Goal: Information Seeking & Learning: Understand process/instructions

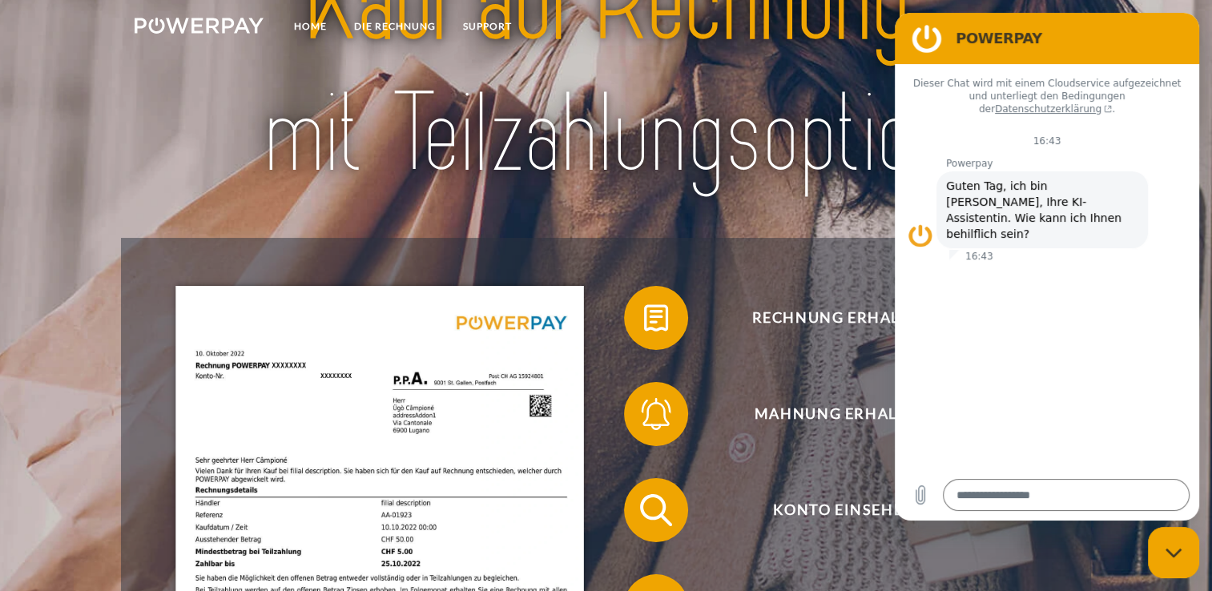
scroll to position [320, 0]
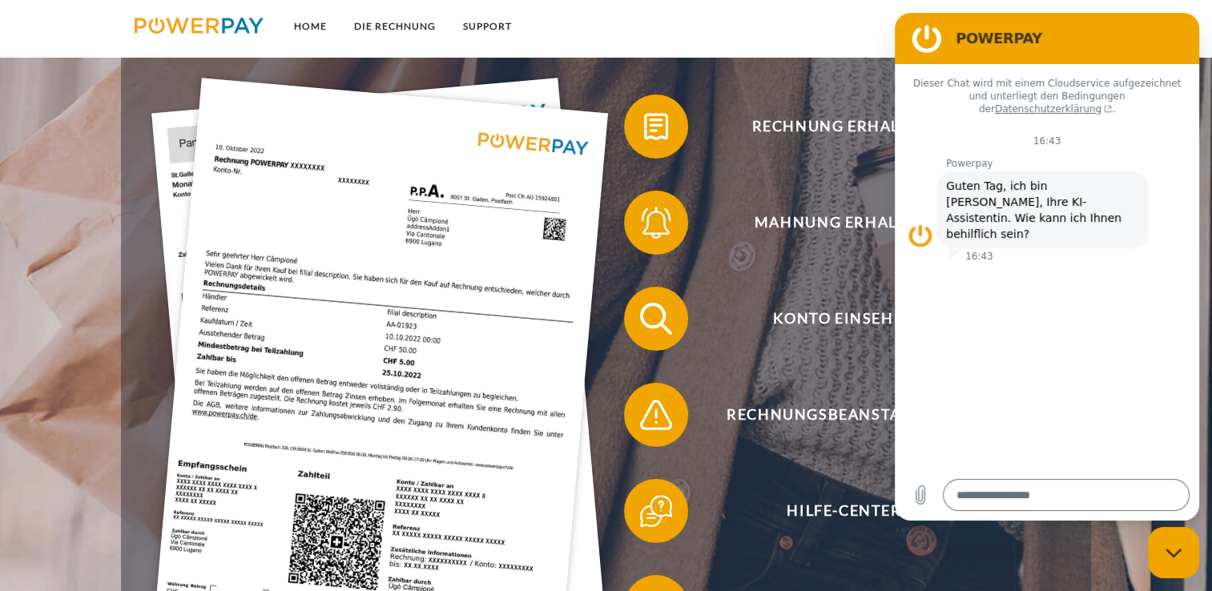
click at [925, 34] on figure at bounding box center [926, 38] width 32 height 32
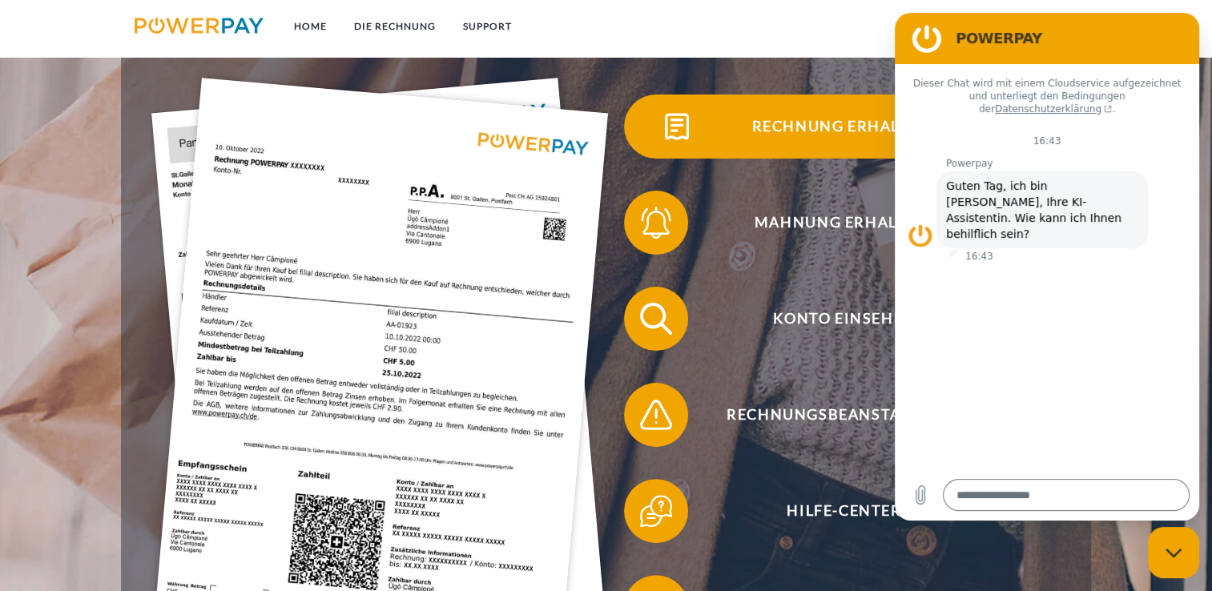
click at [838, 131] on span "Rechnung erhalten?" at bounding box center [844, 126] width 392 height 64
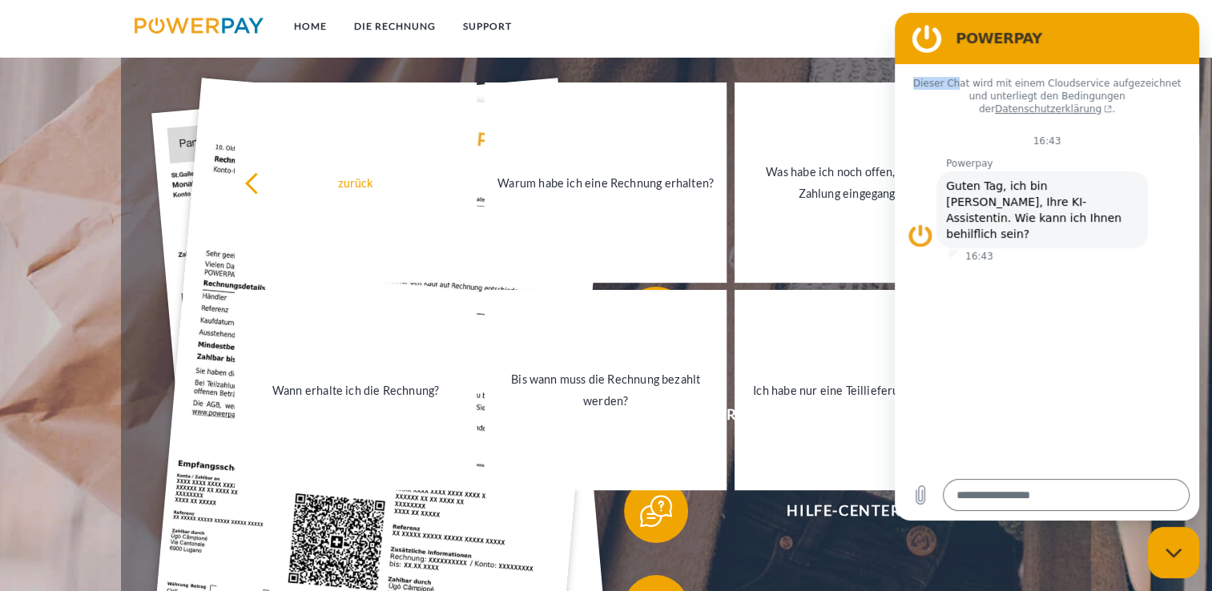
drag, startPoint x: 1102, startPoint y: 34, endPoint x: 959, endPoint y: 84, distance: 152.0
click at [959, 84] on div "POWERPAY Dieser Chat wird mit einem Cloudservice aufgezeichnet und unterliegt d…" at bounding box center [1046, 267] width 304 height 508
drag, startPoint x: 1004, startPoint y: 392, endPoint x: 991, endPoint y: 332, distance: 61.4
click at [1003, 382] on div "Dieser Chat wird mit einem Cloudservice aufgezeichnet und unterliegt den Beding…" at bounding box center [1046, 266] width 304 height 405
click at [925, 223] on figure at bounding box center [920, 236] width 26 height 26
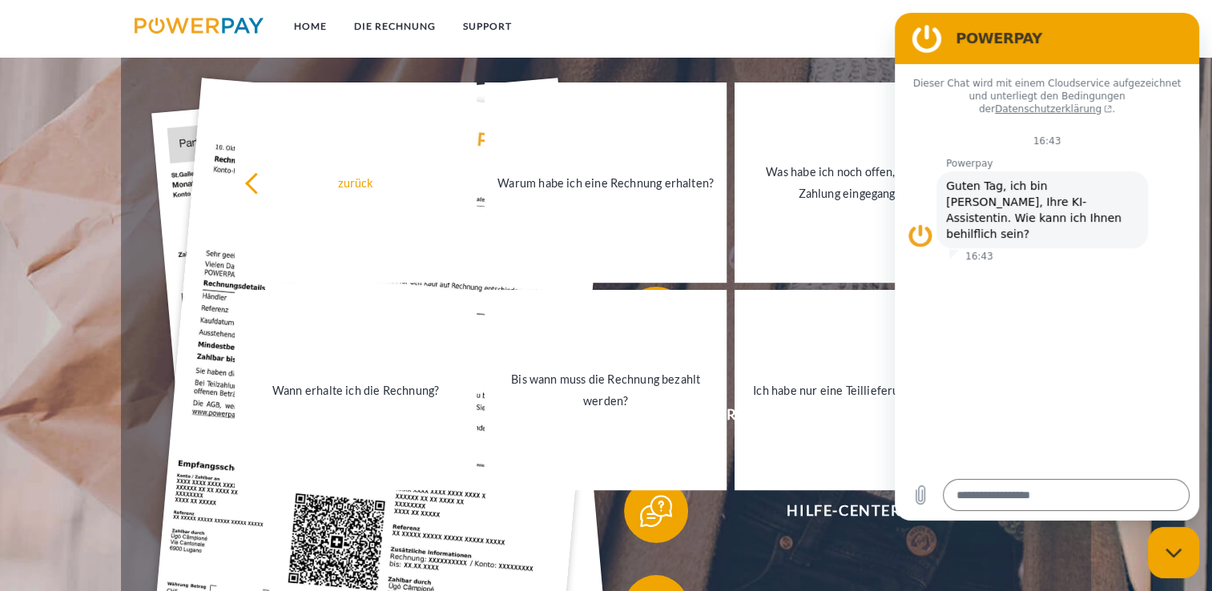
drag, startPoint x: 920, startPoint y: 211, endPoint x: 948, endPoint y: 62, distance: 151.6
click at [920, 223] on figure at bounding box center [920, 236] width 26 height 26
drag, startPoint x: 952, startPoint y: 43, endPoint x: 701, endPoint y: 86, distance: 255.0
click html "POWERPAY Dieser Chat wird mit einem Cloudservice aufgezeichnet und unterliegt d…"
click at [874, 59] on div "Rechnung erhalten? Mahnung erhalten? Konto einsehen" at bounding box center [605, 366] width 969 height 641
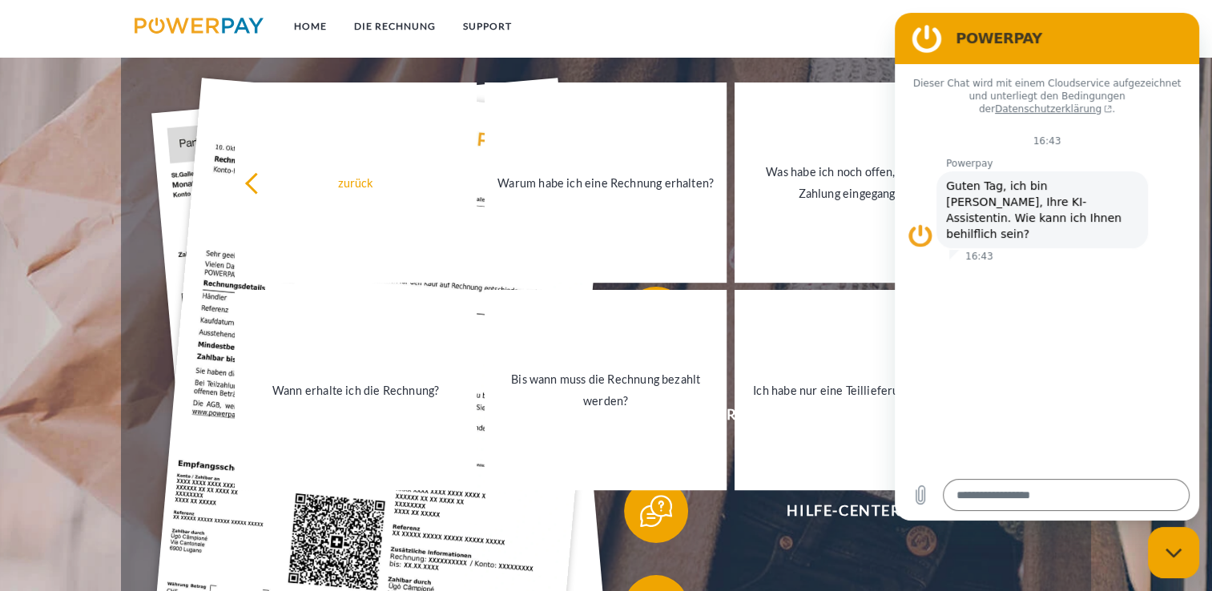
click at [1082, 157] on p "Powerpay" at bounding box center [1072, 163] width 253 height 13
click at [1183, 548] on div "Messaging-Fenster schließen" at bounding box center [1173, 552] width 48 height 48
type textarea "*"
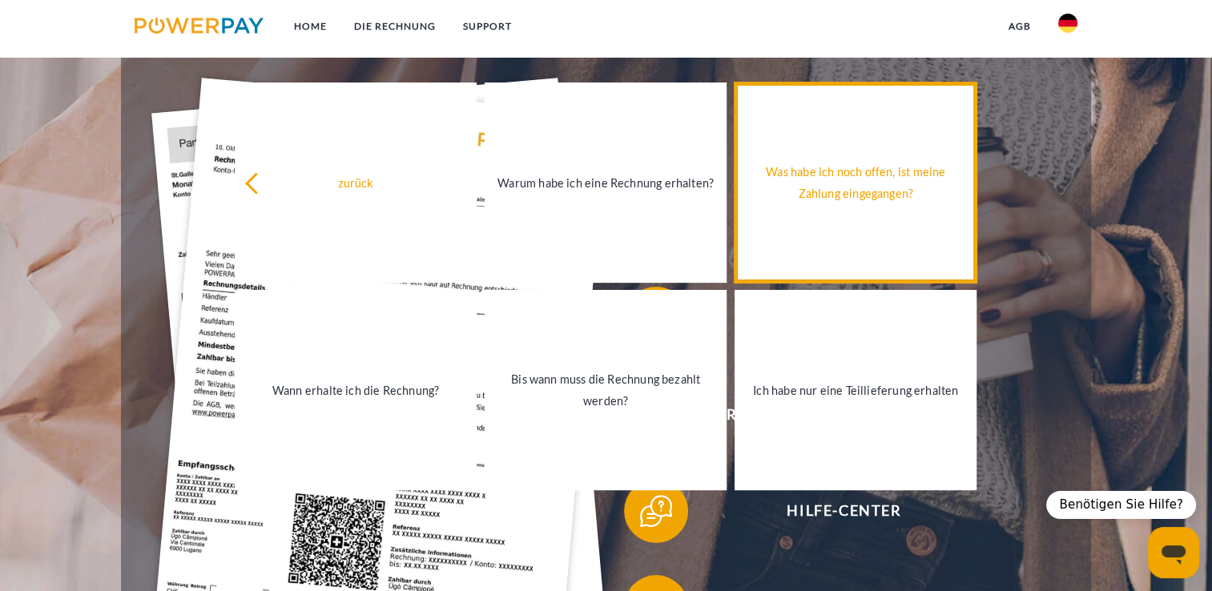
click at [860, 182] on div "Was habe ich noch offen, ist meine Zahlung eingegangen?" at bounding box center [855, 182] width 223 height 43
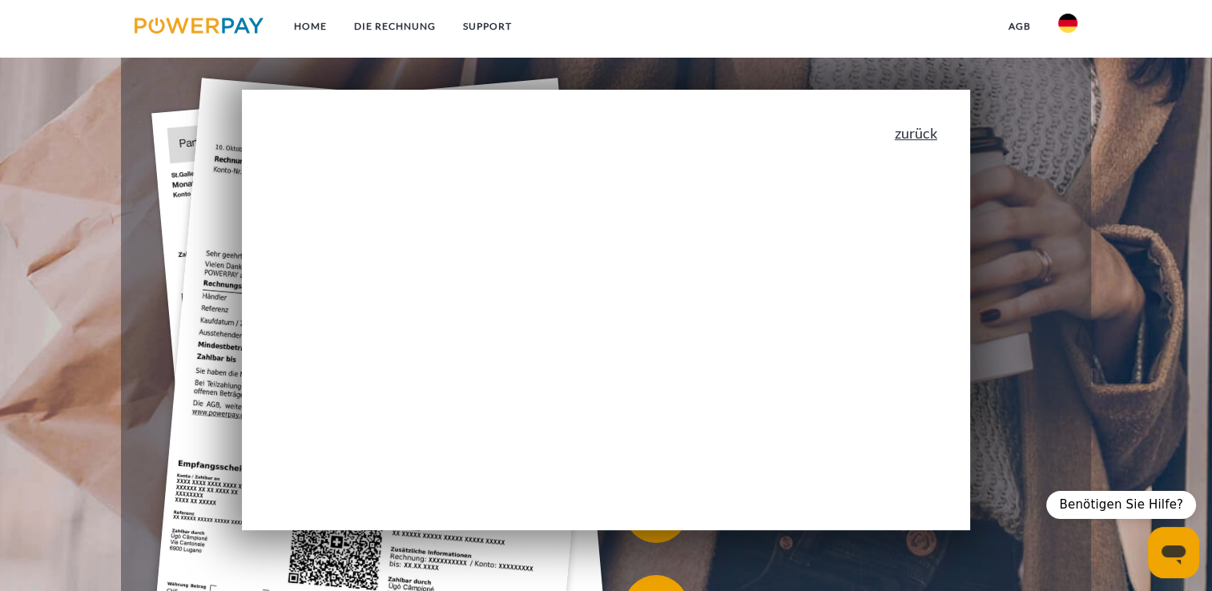
click at [929, 133] on link "zurück" at bounding box center [915, 133] width 42 height 14
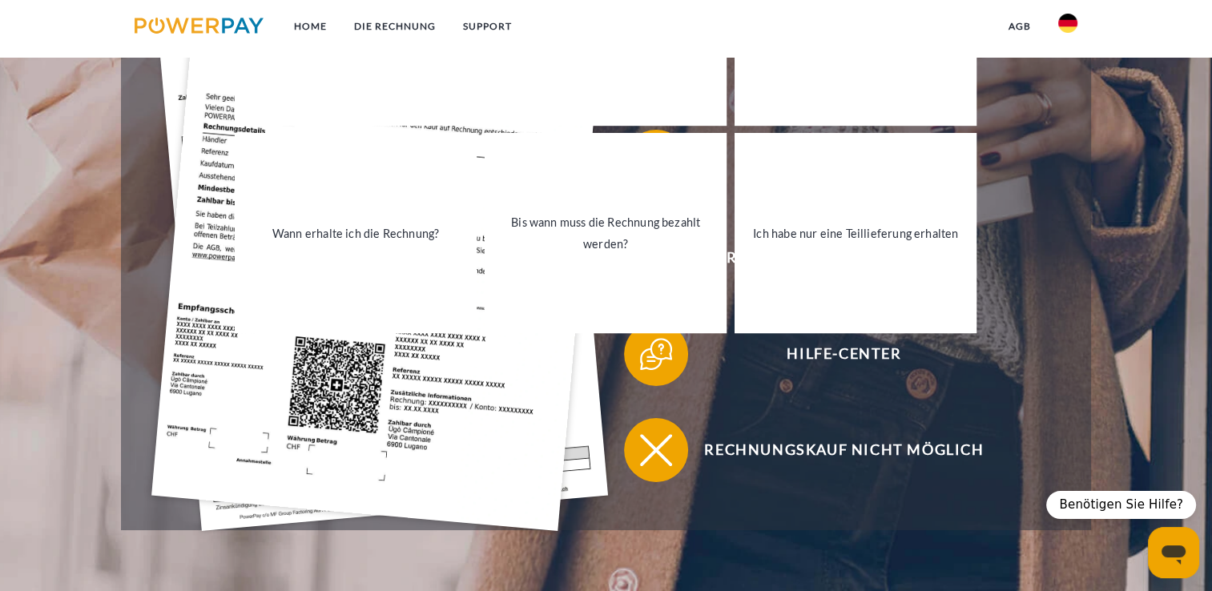
scroll to position [480, 0]
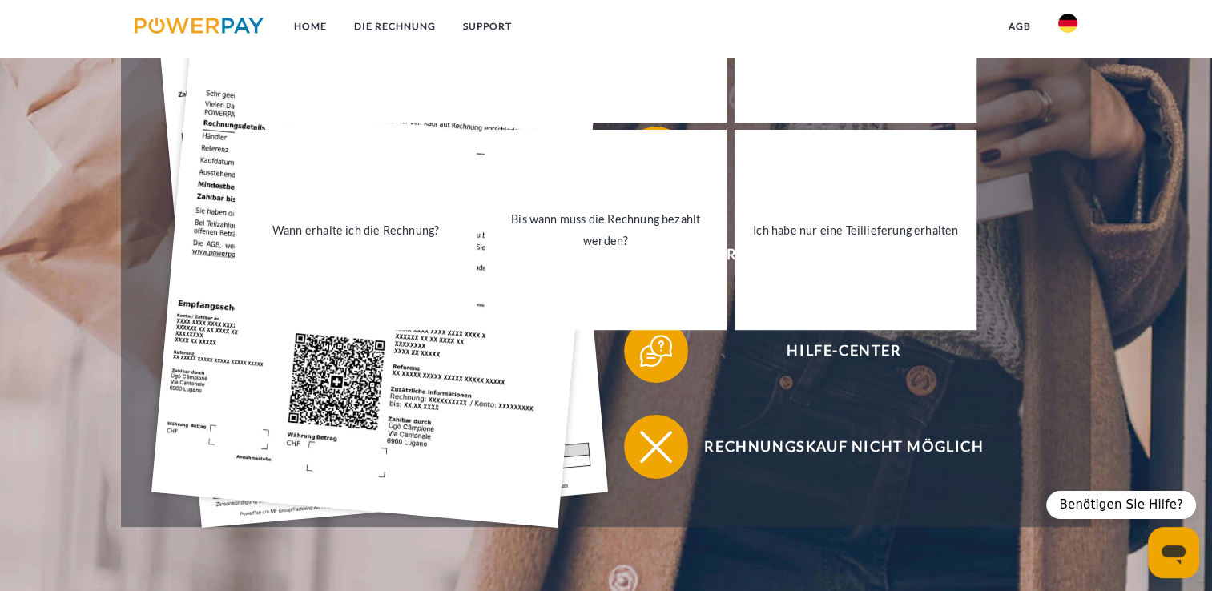
click at [1071, 240] on div "Rechnung erhalten? Mahnung erhalten? Konto einsehen" at bounding box center [605, 206] width 969 height 641
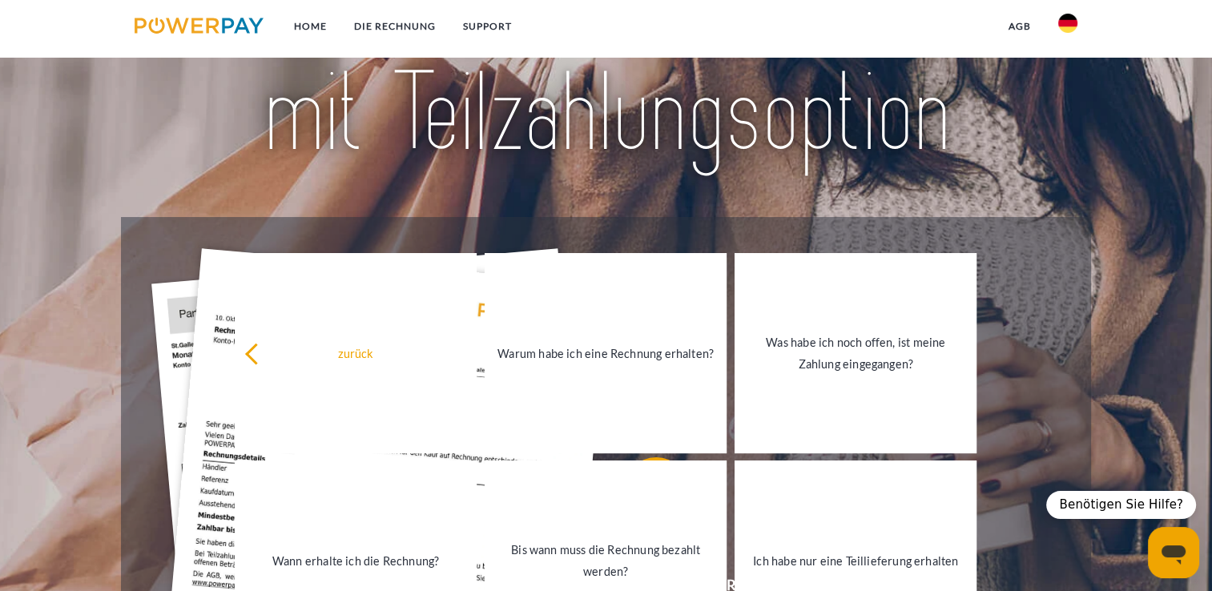
scroll to position [160, 0]
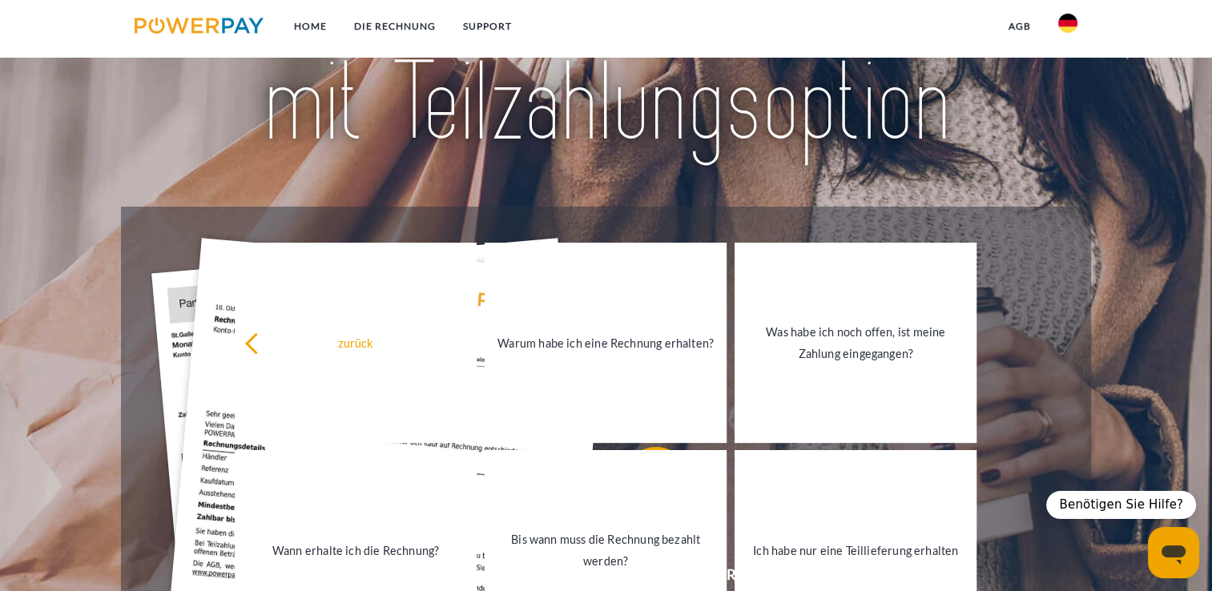
click at [400, 187] on div at bounding box center [605, 37] width 969 height 337
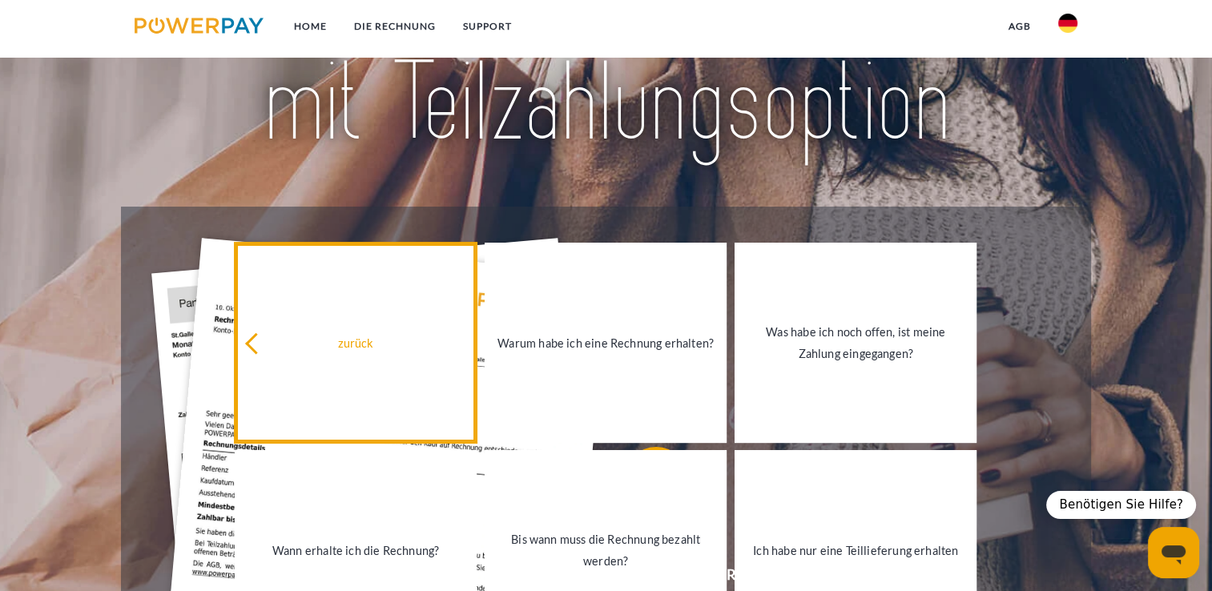
click at [243, 351] on link "zurück" at bounding box center [356, 343] width 242 height 200
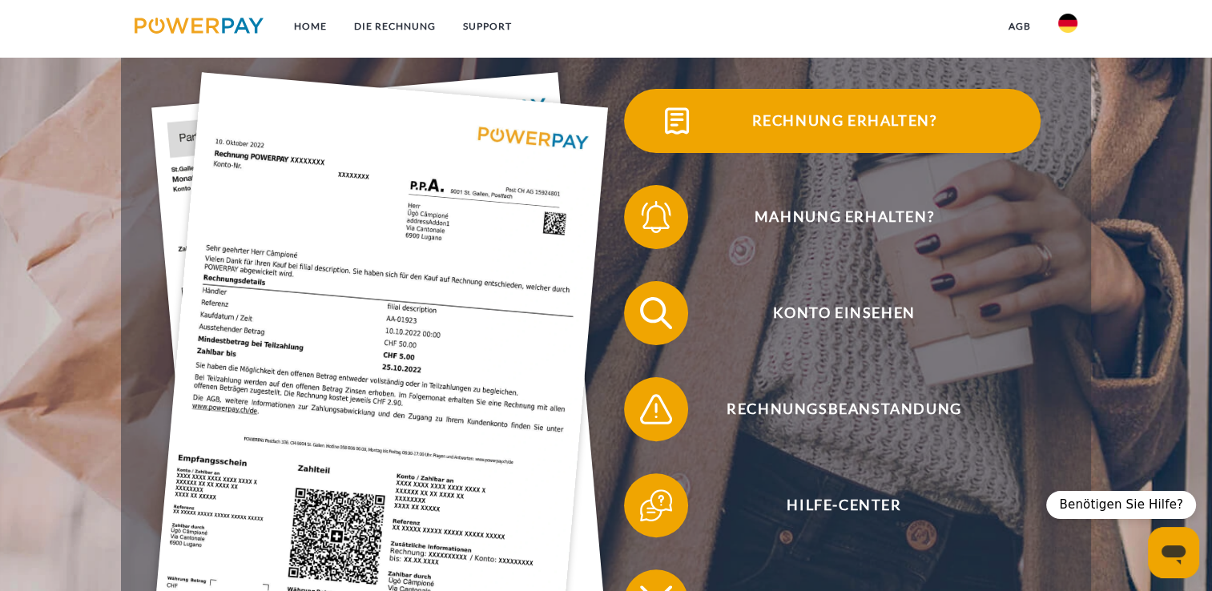
scroll to position [240, 0]
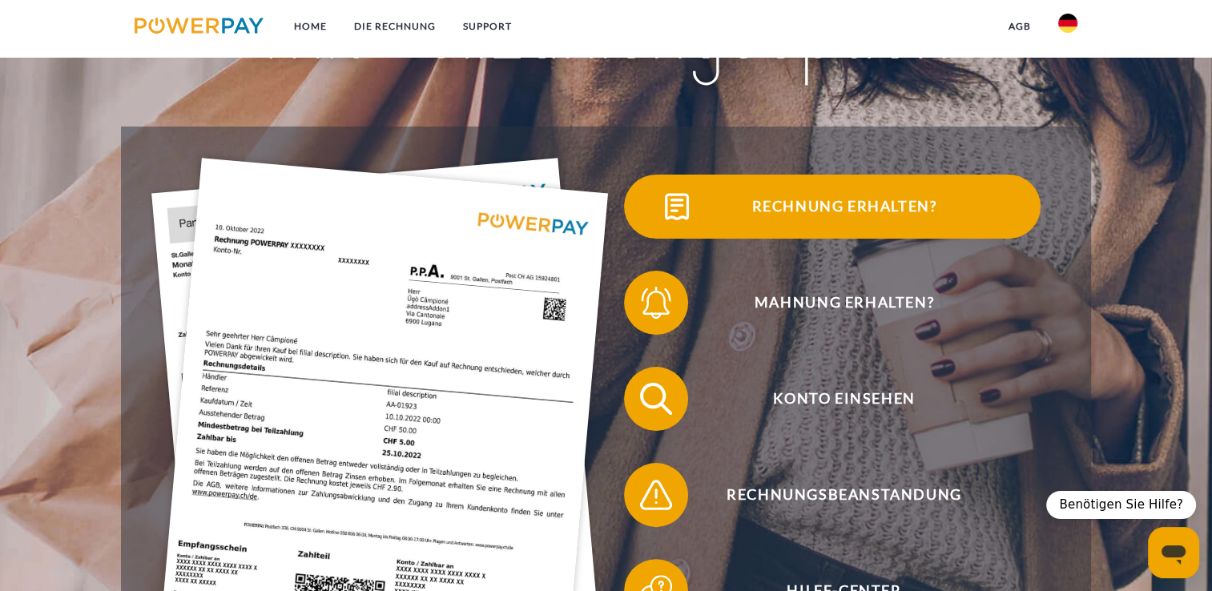
click at [922, 207] on span "Rechnung erhalten?" at bounding box center [844, 207] width 392 height 64
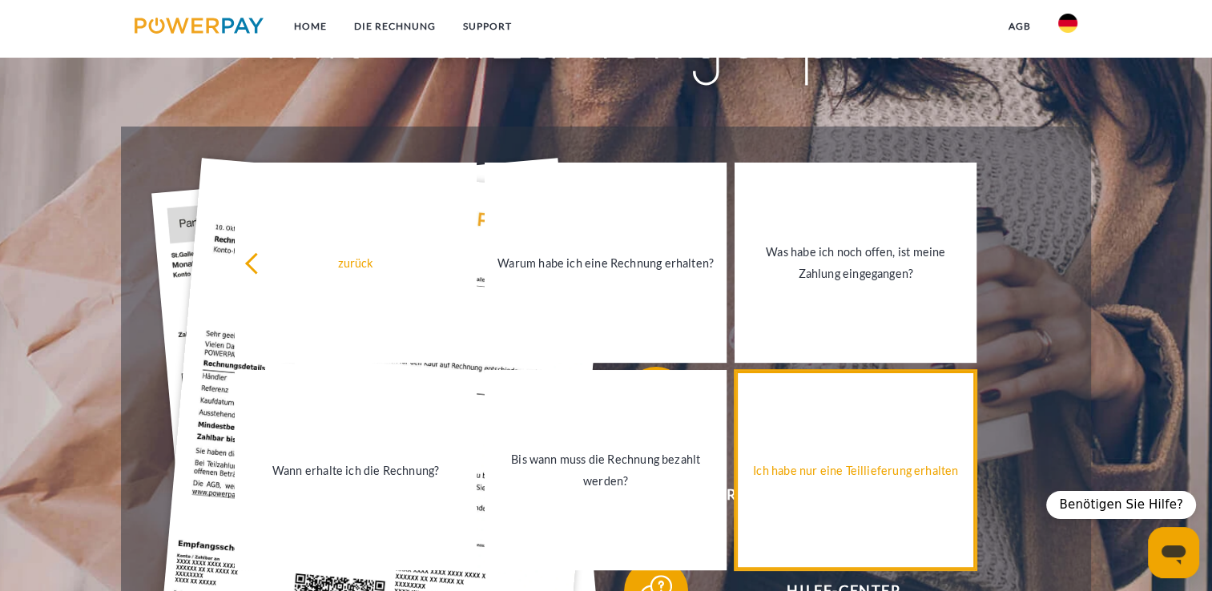
click at [921, 468] on div "Ich habe nur eine Teillieferung erhalten" at bounding box center [855, 471] width 223 height 22
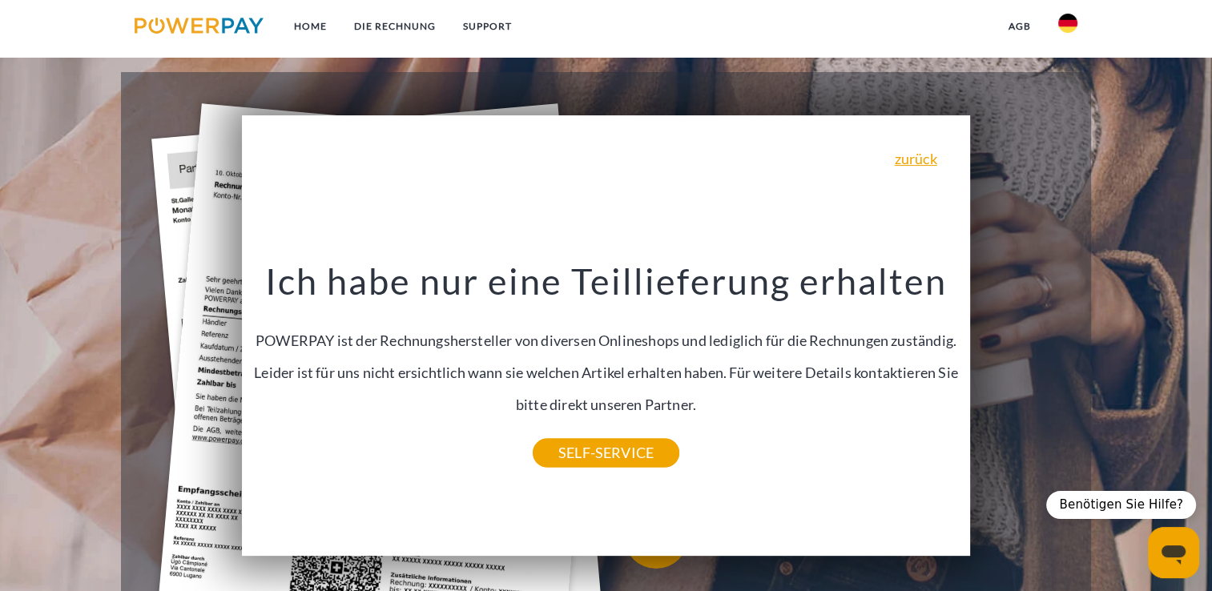
scroll to position [320, 0]
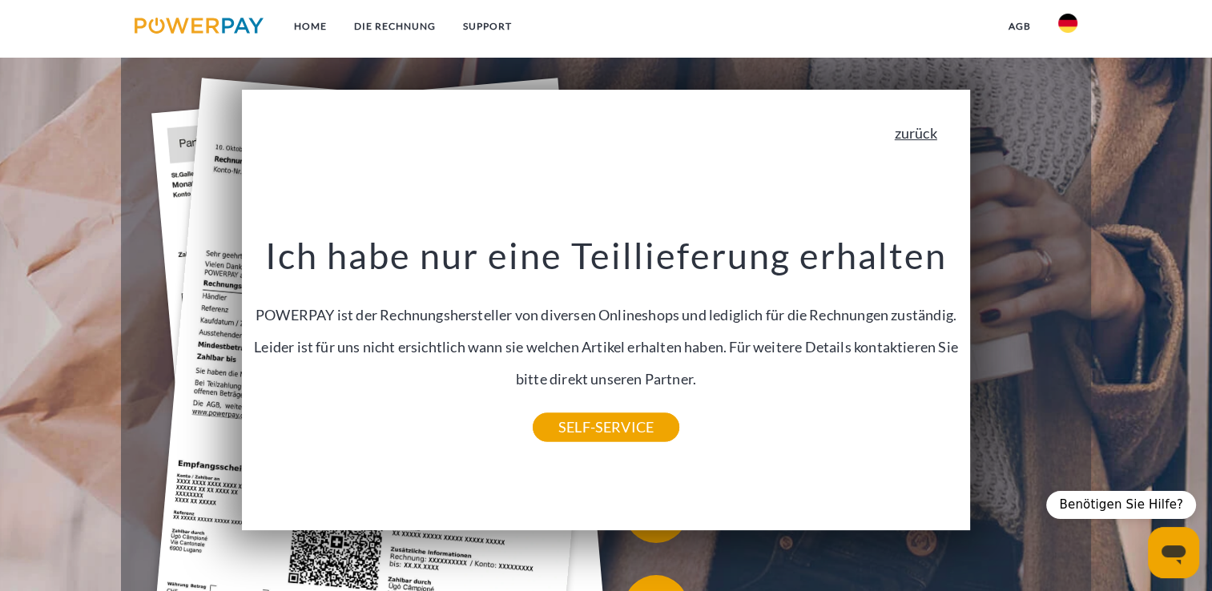
click at [934, 137] on link "zurück" at bounding box center [915, 133] width 42 height 14
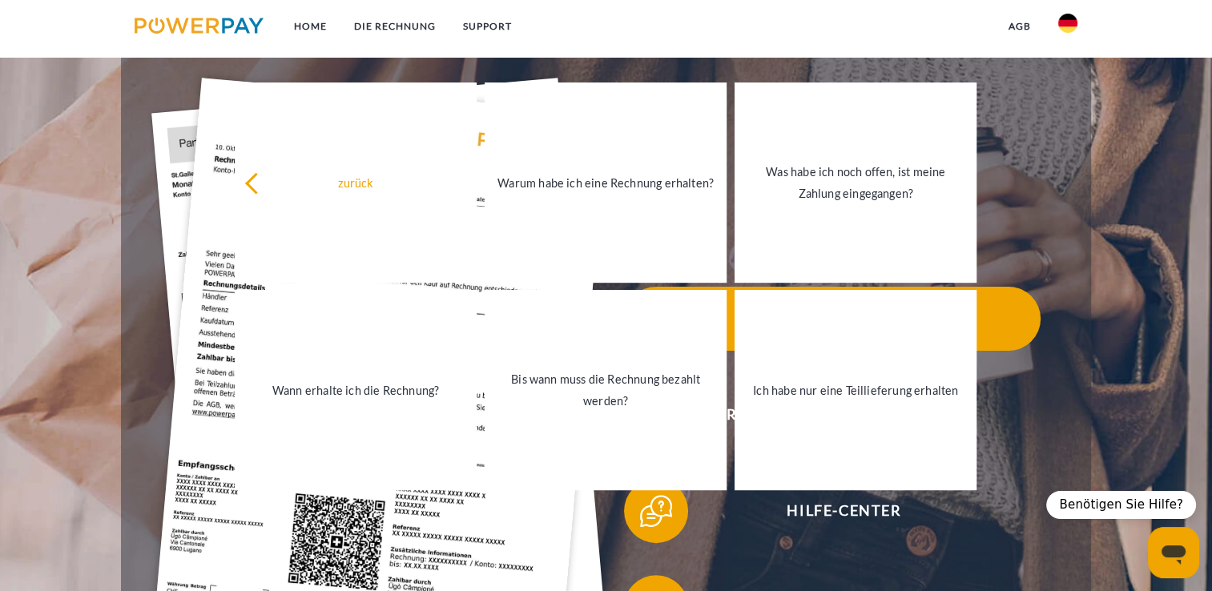
click at [1007, 297] on span "Konto einsehen" at bounding box center [844, 319] width 392 height 64
